Goal: Check status

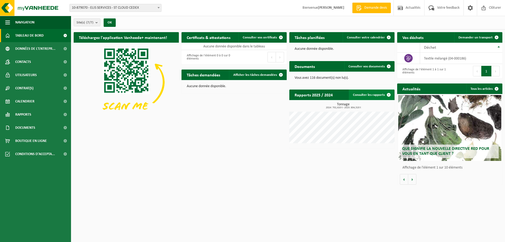
click at [382, 93] on link "Consulter les rapports" at bounding box center [371, 94] width 45 height 11
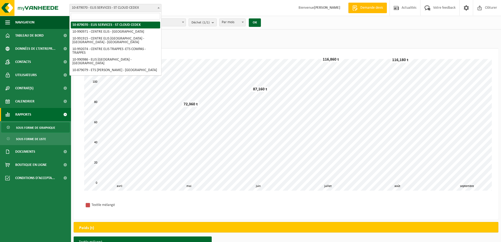
click at [159, 6] on span at bounding box center [158, 7] width 5 height 7
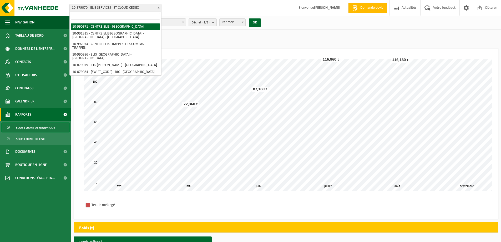
scroll to position [6, 0]
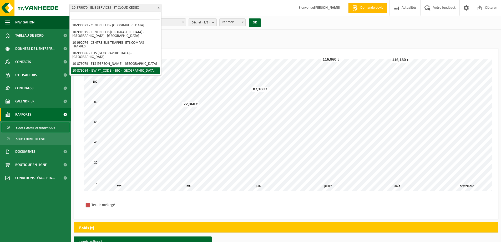
select select "108743"
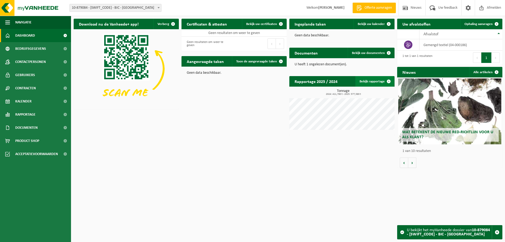
click at [370, 80] on link "Bekijk rapportage" at bounding box center [374, 81] width 39 height 11
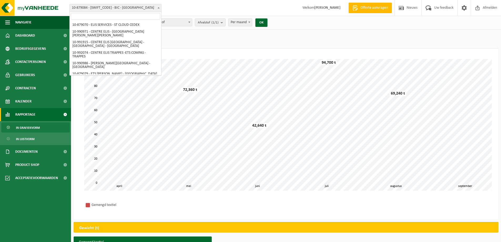
click at [159, 7] on span at bounding box center [158, 7] width 5 height 7
select select "169440"
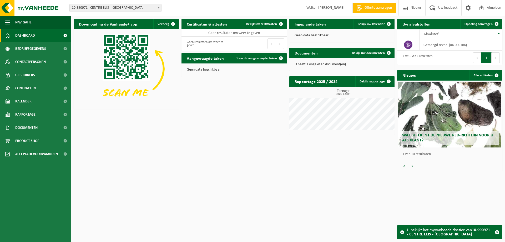
click at [343, 93] on span "2025: 6,500 t" at bounding box center [343, 94] width 103 height 3
click at [368, 82] on link "Bekijk rapportage" at bounding box center [374, 81] width 39 height 11
